Goal: Task Accomplishment & Management: Complete application form

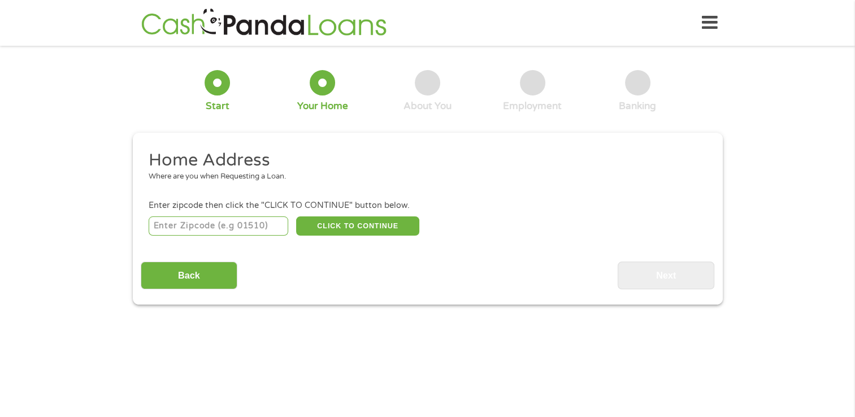
click at [257, 227] on input "number" at bounding box center [219, 225] width 140 height 19
type input "06606"
click at [356, 225] on button "CLICK TO CONTINUE" at bounding box center [357, 225] width 123 height 19
type input "06606"
type input "Bridgeport"
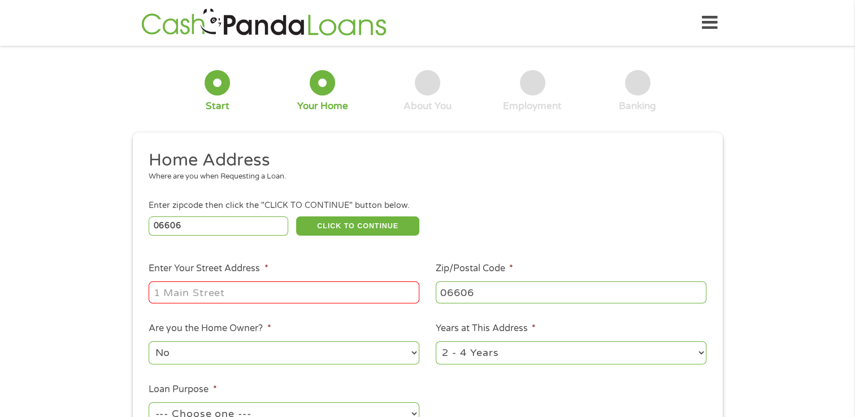
click at [294, 290] on input "Enter Your Street Address *" at bounding box center [284, 291] width 271 height 21
type input "[STREET_ADDRESS][PERSON_NAME]"
click at [698, 361] on select "1 Year or less 1 - 2 Years 2 - 4 Years Over 4 Years" at bounding box center [571, 352] width 271 height 23
select select "60months"
click at [436, 342] on select "1 Year or less 1 - 2 Years 2 - 4 Years Over 4 Years" at bounding box center [571, 352] width 271 height 23
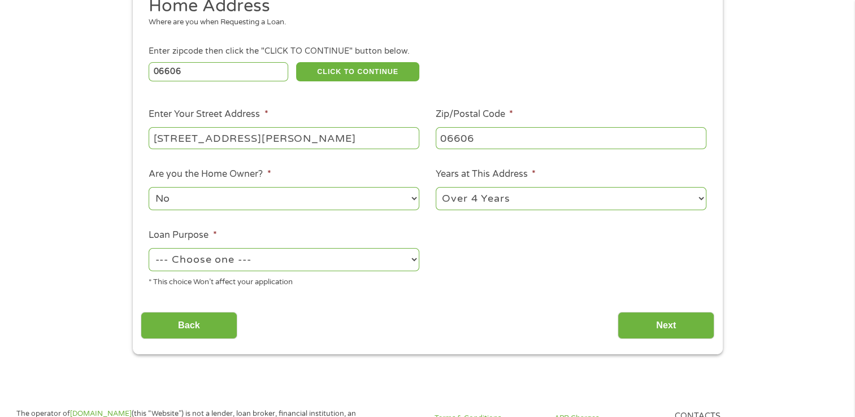
scroll to position [158, 0]
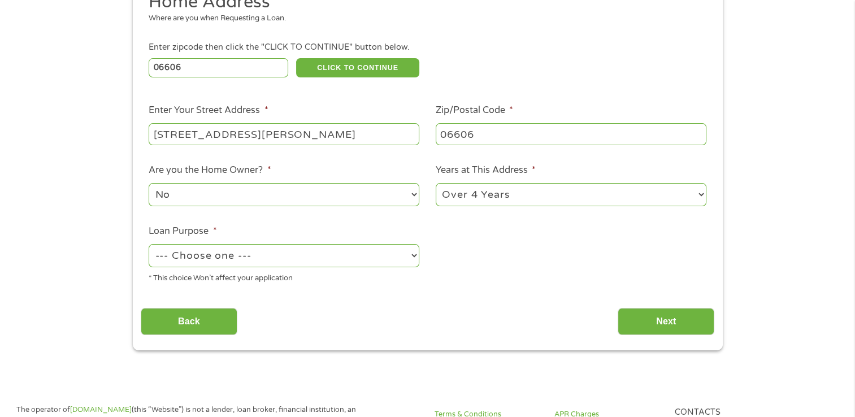
click at [409, 197] on select "No Yes" at bounding box center [284, 194] width 271 height 23
select select "yes"
click at [149, 184] on select "No Yes" at bounding box center [284, 194] width 271 height 23
click at [416, 259] on select "--- Choose one --- Pay Bills Debt Consolidation Home Improvement Major Purchase…" at bounding box center [284, 255] width 271 height 23
select select "shorttermcash"
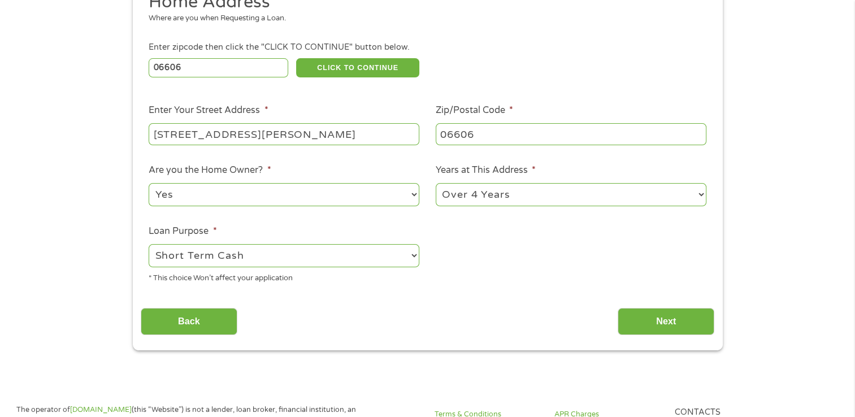
click at [149, 245] on select "--- Choose one --- Pay Bills Debt Consolidation Home Improvement Major Purchase…" at bounding box center [284, 255] width 271 height 23
click at [665, 316] on input "Next" at bounding box center [666, 322] width 97 height 28
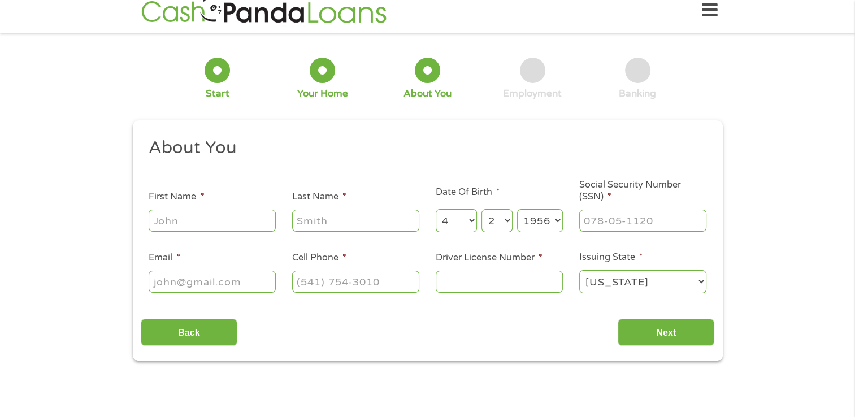
scroll to position [0, 0]
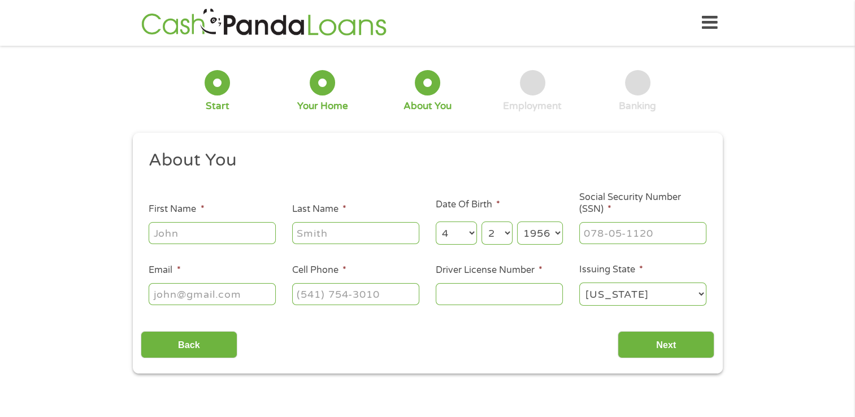
click at [162, 233] on input "First Name *" at bounding box center [212, 232] width 127 height 21
type input "[PERSON_NAME]"
type input "[EMAIL_ADDRESS][DOMAIN_NAME]"
type input "[PHONE_NUMBER]"
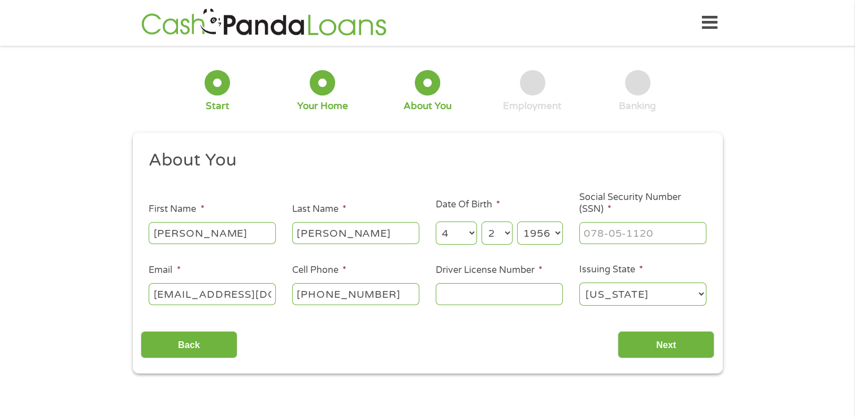
click at [457, 293] on input "Driver License Number *" at bounding box center [499, 293] width 127 height 21
type input "166597999"
click at [602, 229] on input "___-__-____" at bounding box center [642, 232] width 127 height 21
type input "155-48-5603"
click at [670, 345] on input "Next" at bounding box center [666, 345] width 97 height 28
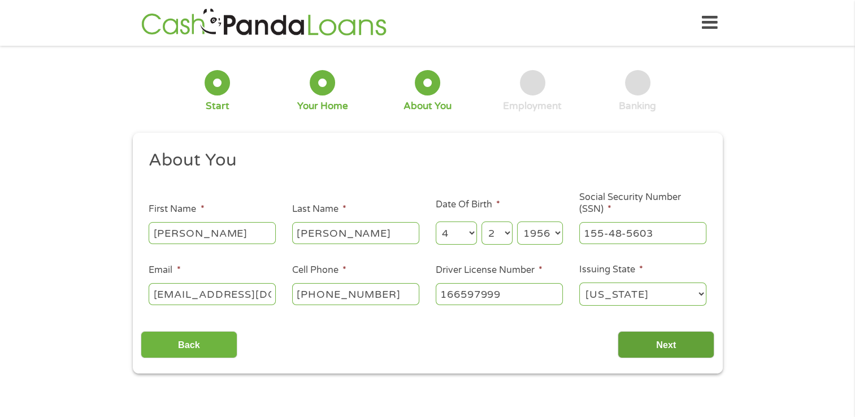
click at [670, 343] on input "Next" at bounding box center [666, 345] width 97 height 28
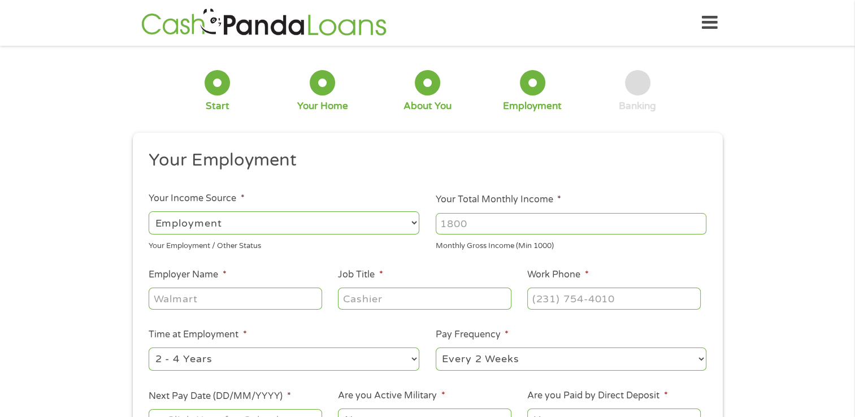
scroll to position [5, 5]
click at [410, 221] on select "--- Choose one --- Employment [DEMOGRAPHIC_DATA] Benefits" at bounding box center [284, 222] width 271 height 23
select select "benefits"
click at [149, 211] on select "--- Choose one --- Employment [DEMOGRAPHIC_DATA] Benefits" at bounding box center [284, 222] width 271 height 23
type input "Other"
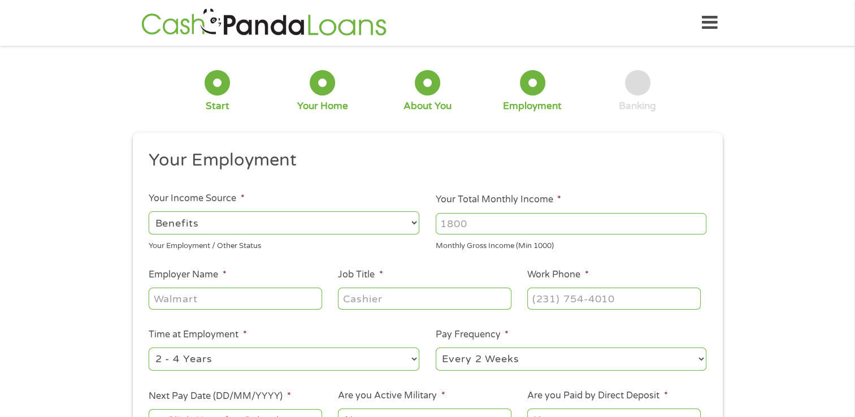
type input "[PHONE_NUMBER]"
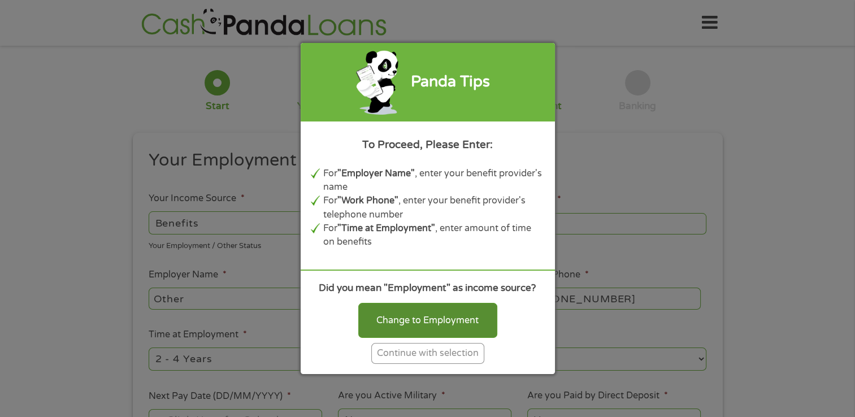
click at [442, 318] on div "Change to Employment" at bounding box center [427, 320] width 139 height 35
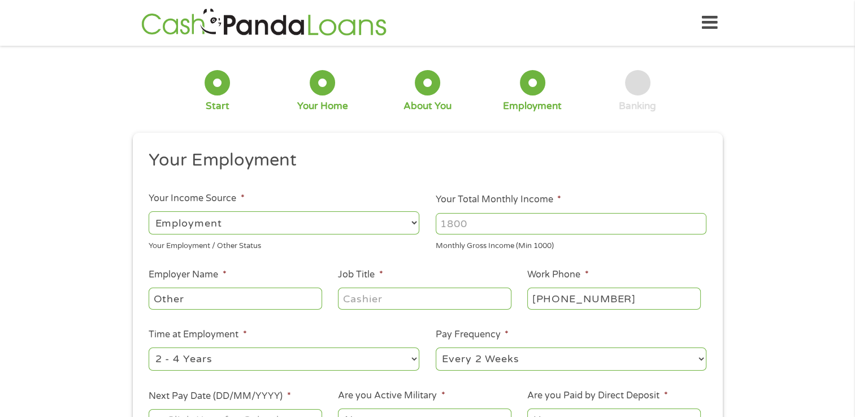
click at [417, 221] on select "--- Choose one --- Employment [DEMOGRAPHIC_DATA] Benefits" at bounding box center [284, 222] width 271 height 23
select select "benefits"
click at [149, 211] on select "--- Choose one --- Employment [DEMOGRAPHIC_DATA] Benefits" at bounding box center [284, 222] width 271 height 23
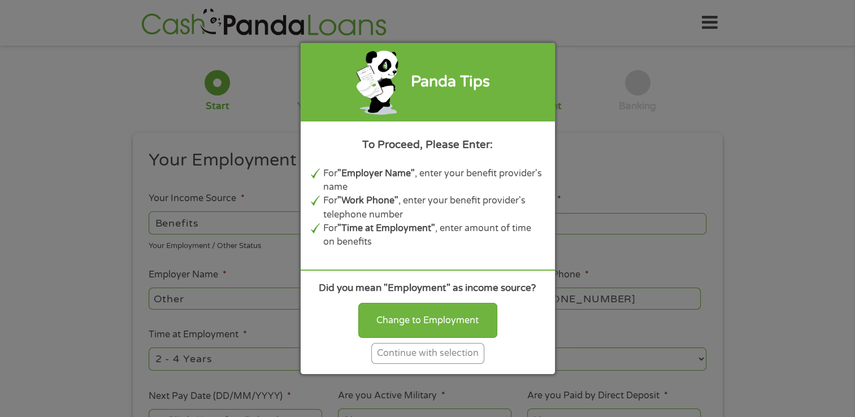
click at [419, 351] on div "Continue with selection" at bounding box center [427, 353] width 113 height 21
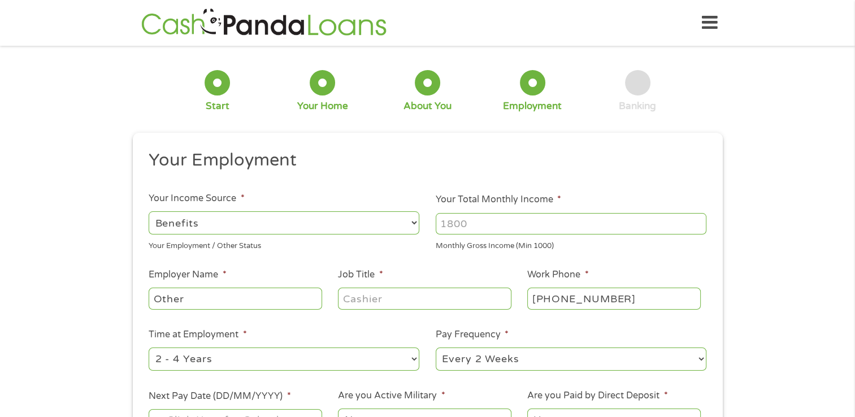
click at [475, 225] on input "Your Total Monthly Income *" at bounding box center [571, 223] width 271 height 21
type input "4300"
click at [412, 361] on select "--- Choose one --- 1 Year or less 1 - 2 Years 2 - 4 Years Over 4 Years" at bounding box center [284, 359] width 271 height 23
select select "60months"
click at [149, 348] on select "--- Choose one --- 1 Year or less 1 - 2 Years 2 - 4 Years Over 4 Years" at bounding box center [284, 359] width 271 height 23
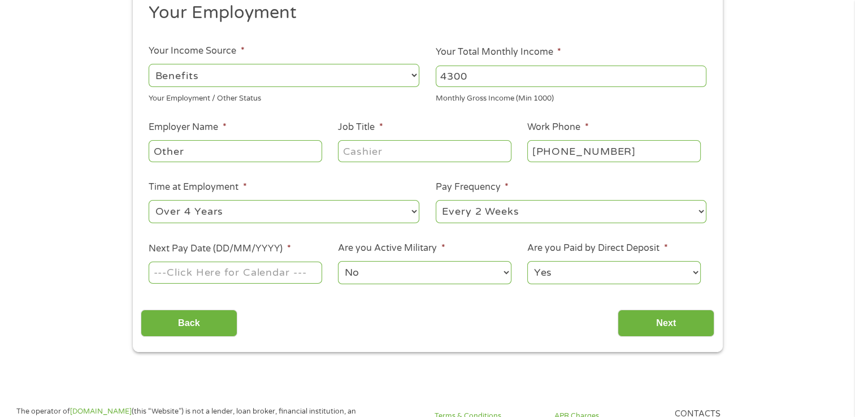
scroll to position [158, 0]
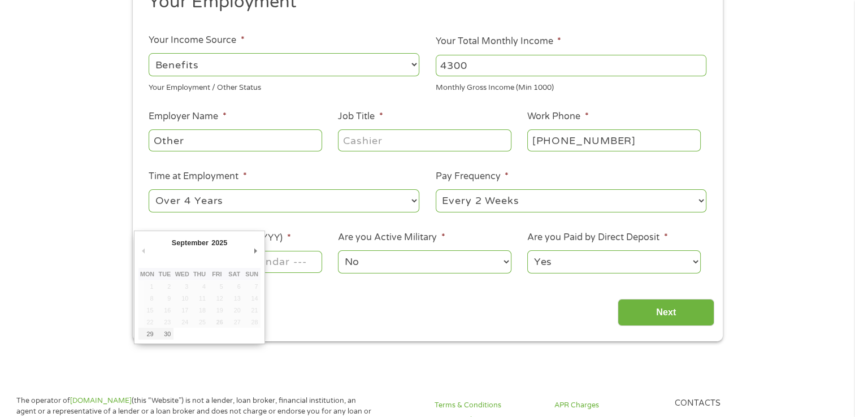
click at [289, 265] on input "Next Pay Date (DD/MM/YYYY) *" at bounding box center [235, 261] width 173 height 21
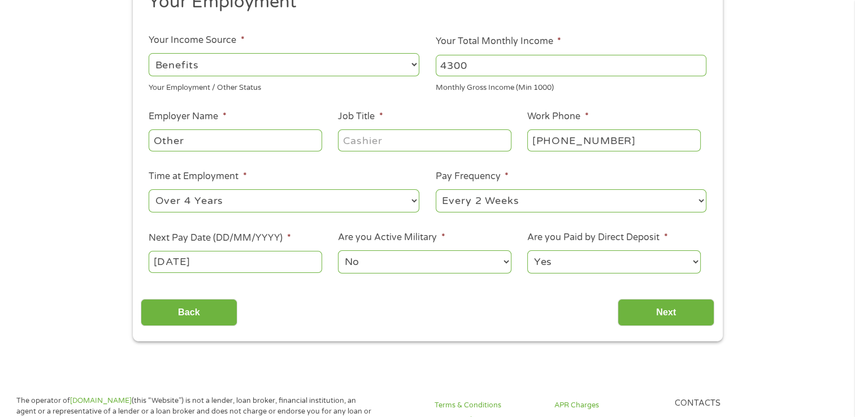
click at [199, 261] on input "[DATE]" at bounding box center [235, 261] width 173 height 21
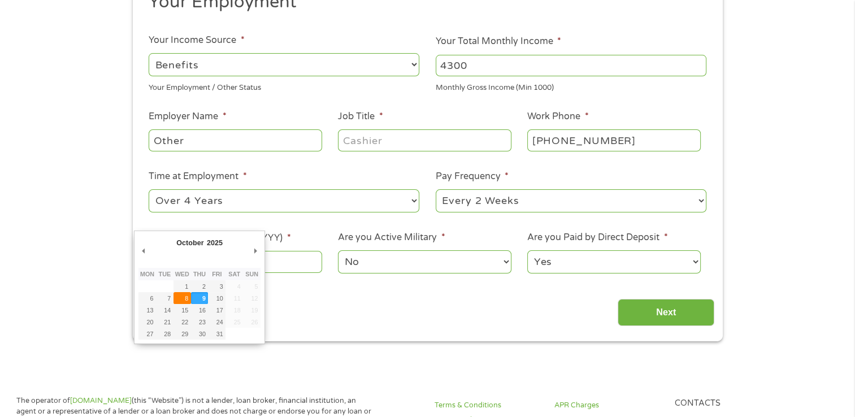
type input "[DATE]"
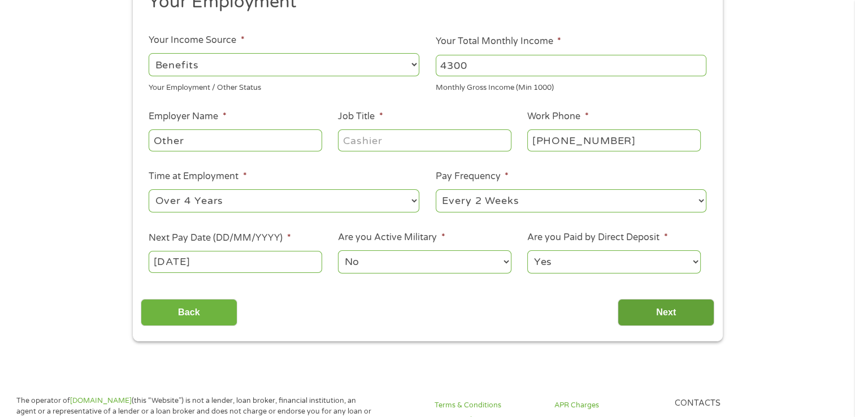
click at [658, 310] on input "Next" at bounding box center [666, 313] width 97 height 28
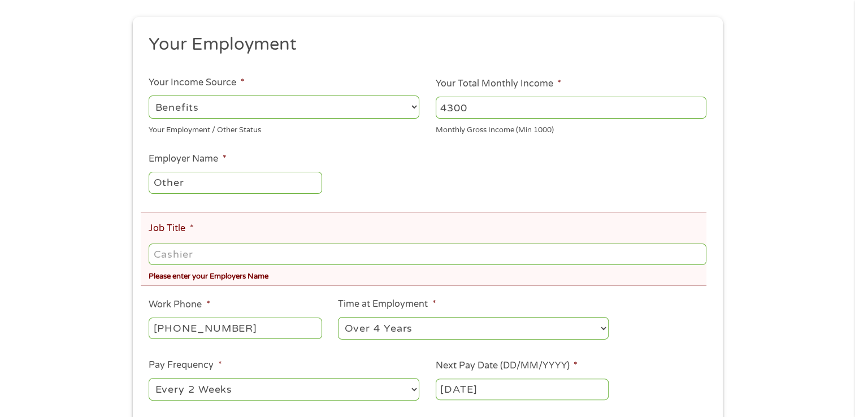
click at [173, 257] on input "Job Title *" at bounding box center [427, 254] width 557 height 21
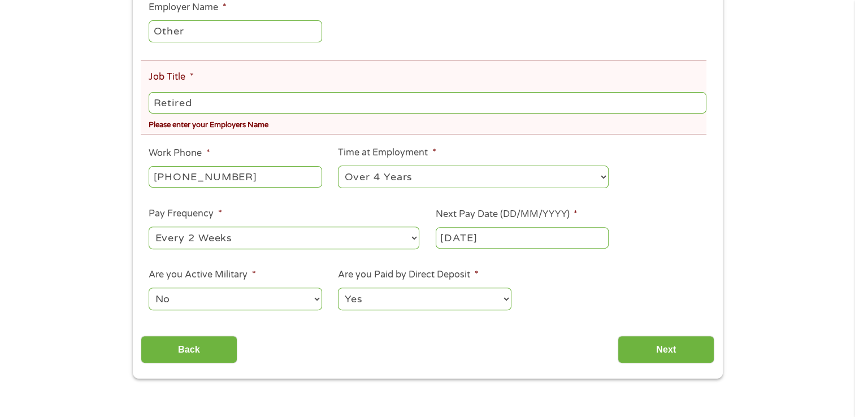
scroll to position [316, 0]
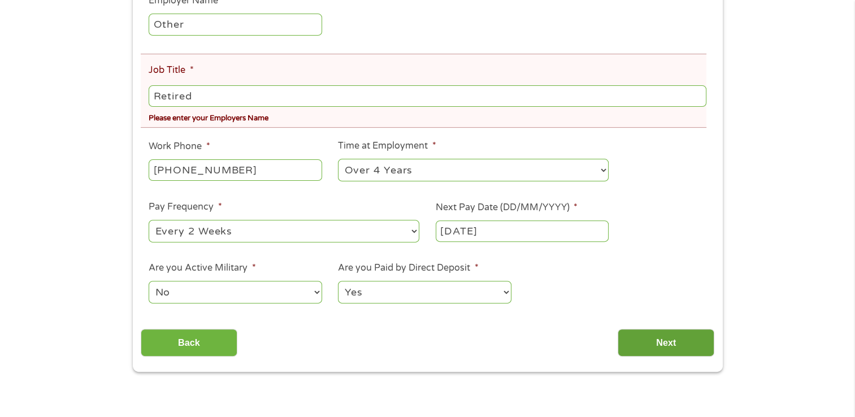
type input "Retired"
click at [672, 343] on input "Next" at bounding box center [666, 343] width 97 height 28
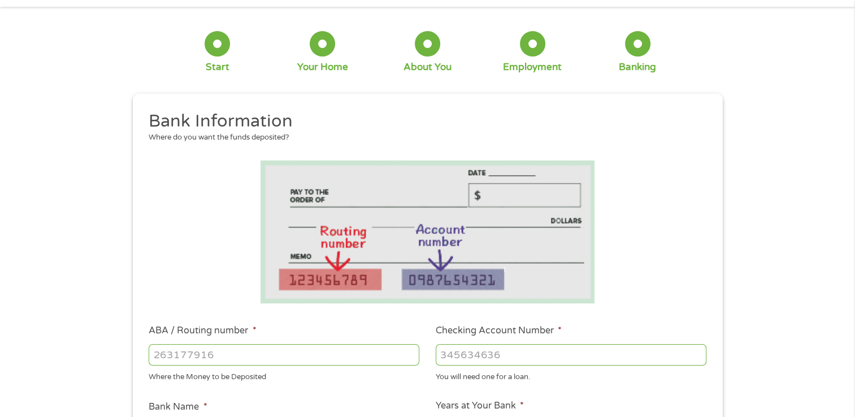
scroll to position [0, 0]
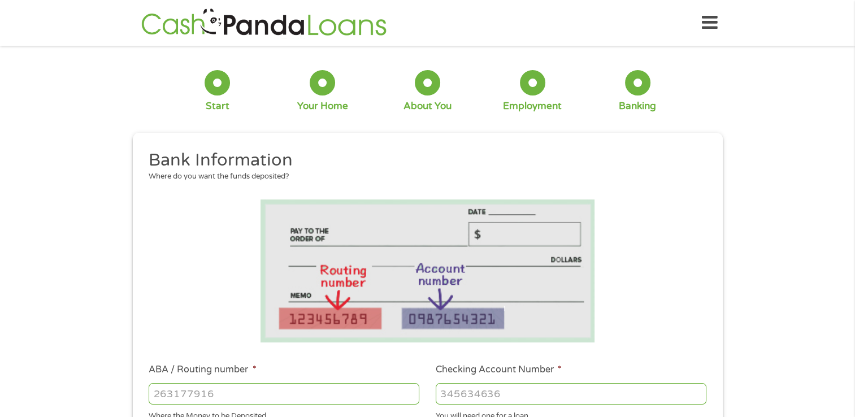
click at [354, 392] on input "ABA / Routing number *" at bounding box center [284, 393] width 271 height 21
type input "221180806"
type input "SIKORSKY FINANCIAL CREDIT UNION"
type input "221180806"
click at [449, 389] on input "Checking Account Number *" at bounding box center [571, 393] width 271 height 21
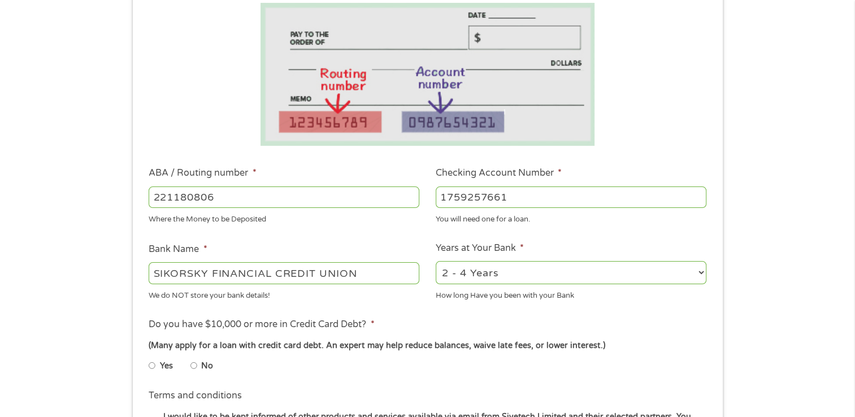
scroll to position [203, 0]
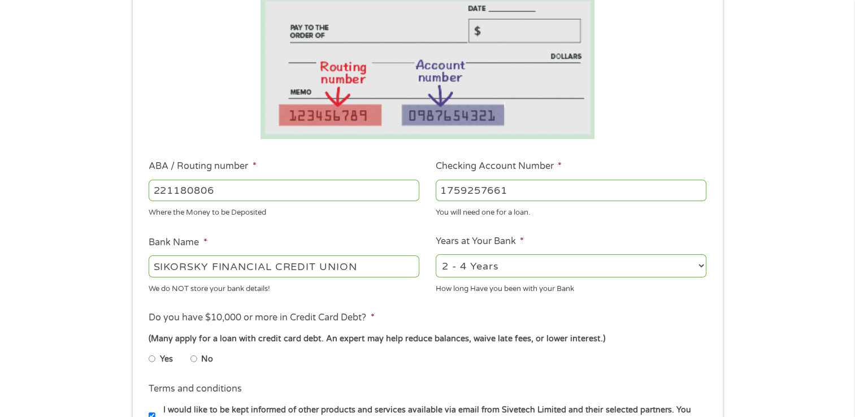
type input "1759257661"
click at [698, 266] on select "2 - 4 Years 6 - 12 Months 1 - 2 Years Over 4 Years" at bounding box center [571, 265] width 271 height 23
select select "60months"
click at [436, 255] on select "2 - 4 Years 6 - 12 Months 1 - 2 Years Over 4 Years" at bounding box center [571, 265] width 271 height 23
click at [194, 361] on input "No" at bounding box center [193, 359] width 7 height 18
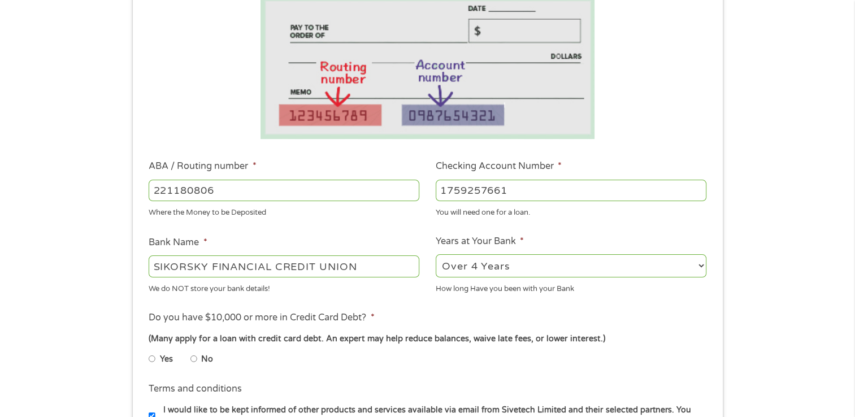
radio input "true"
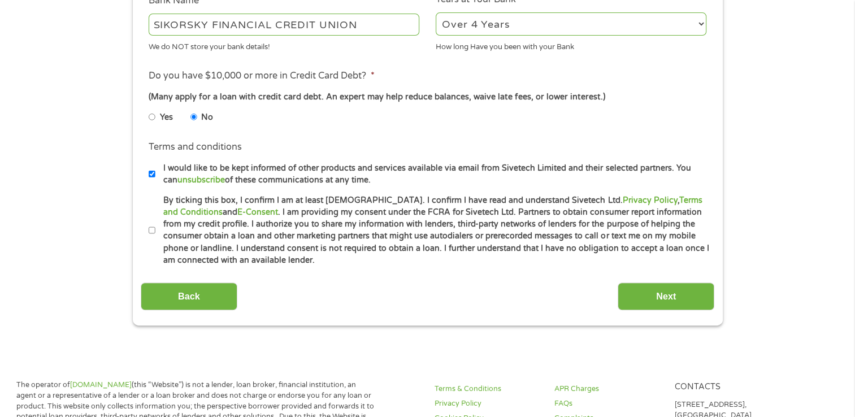
scroll to position [452, 0]
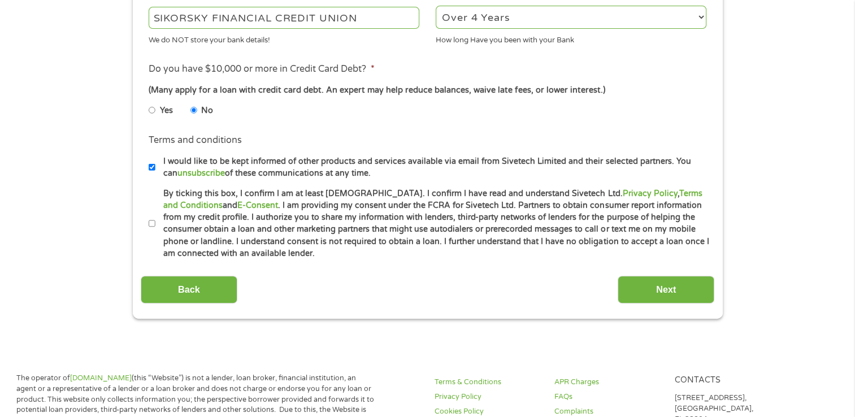
click at [153, 223] on input "By ticking this box, I confirm I am at least [DEMOGRAPHIC_DATA]. I confirm I ha…" at bounding box center [152, 224] width 7 height 18
checkbox input "true"
click at [641, 289] on input "Next" at bounding box center [666, 290] width 97 height 28
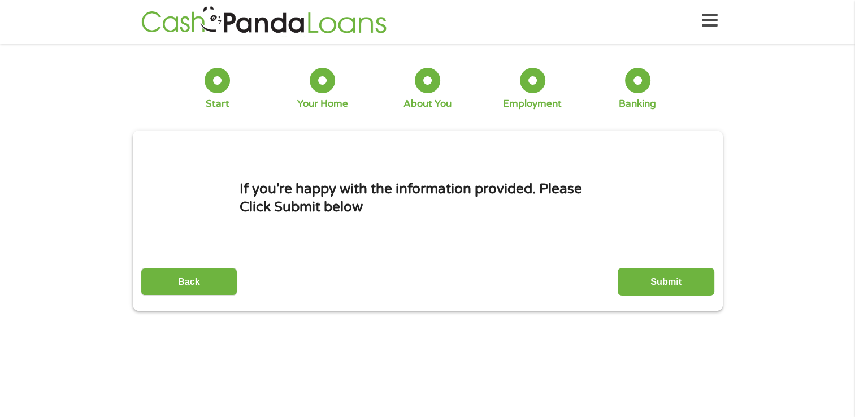
scroll to position [0, 0]
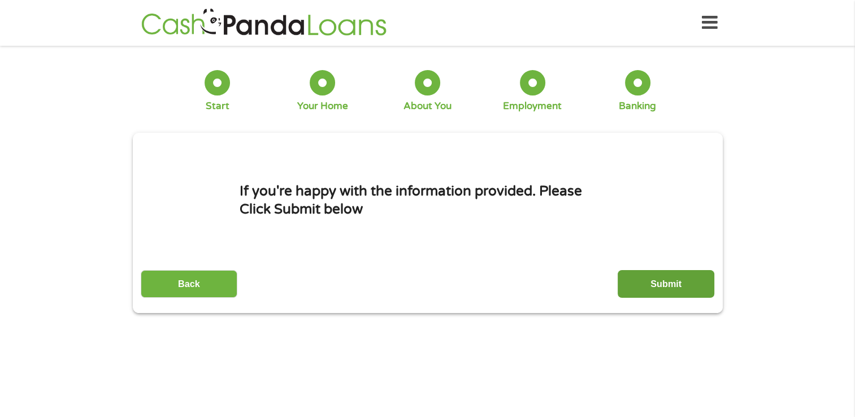
click at [657, 285] on input "Submit" at bounding box center [666, 284] width 97 height 28
